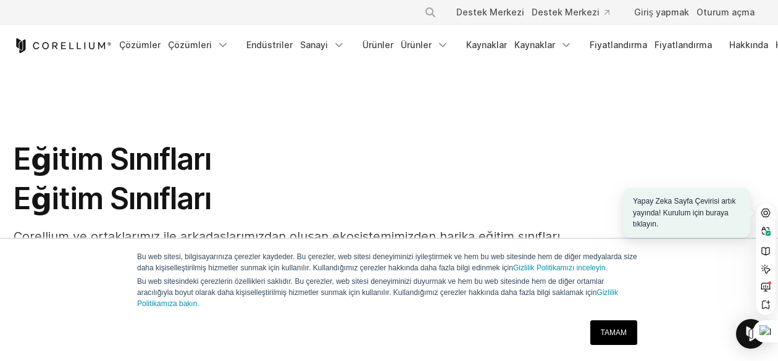
click at [98, 46] on icon "Corellium Ana Sayfası" at bounding box center [63, 45] width 98 height 15
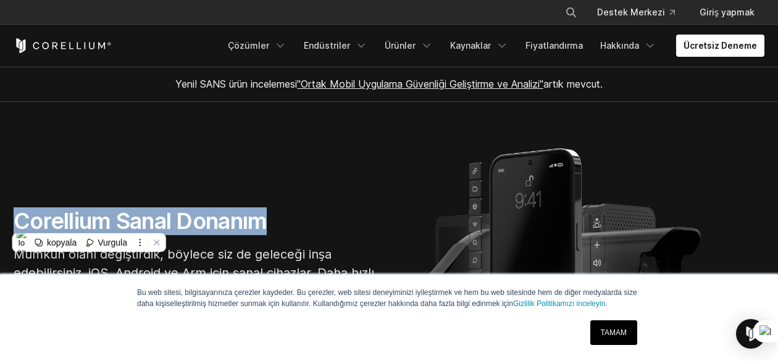
click at [60, 233] on div "kopyala Vurgula" at bounding box center [89, 242] width 154 height 19
click at [62, 241] on font "kopyala" at bounding box center [62, 243] width 30 height 10
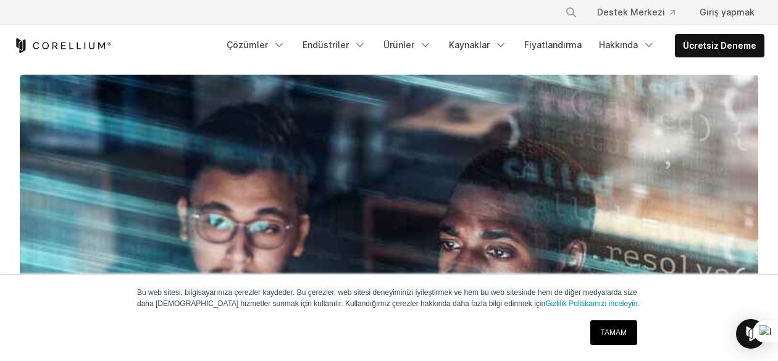
scroll to position [291, 0]
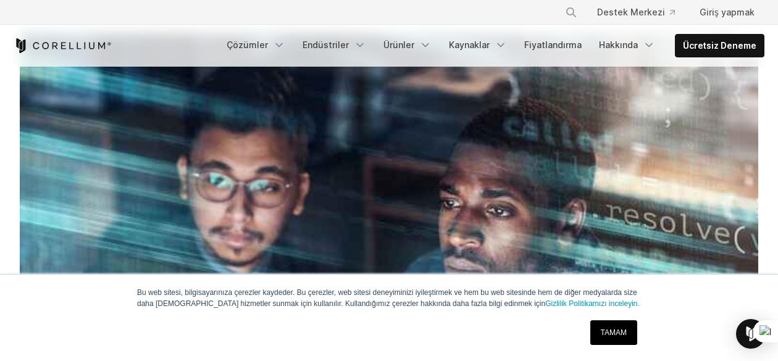
click at [618, 333] on font "TAMAM" at bounding box center [614, 333] width 26 height 9
